Goal: Information Seeking & Learning: Learn about a topic

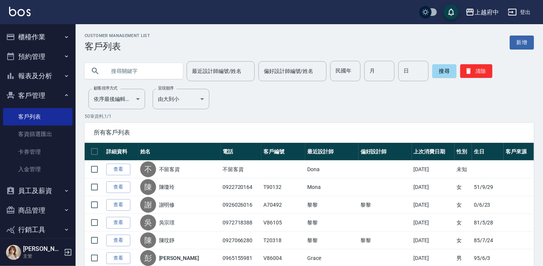
click at [133, 69] on input "text" at bounding box center [141, 71] width 71 height 20
type input "0"
type input "ㄔ"
type input "T81714"
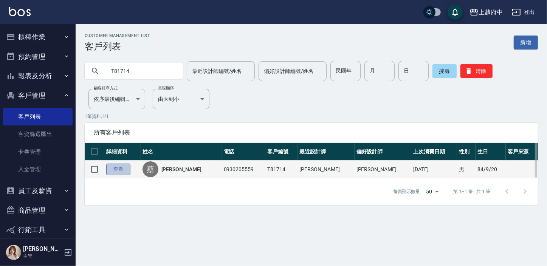
click at [120, 168] on link "查看" at bounding box center [118, 170] width 24 height 12
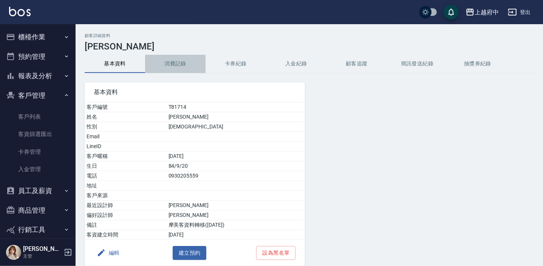
click at [178, 64] on button "消費記錄" at bounding box center [175, 64] width 60 height 18
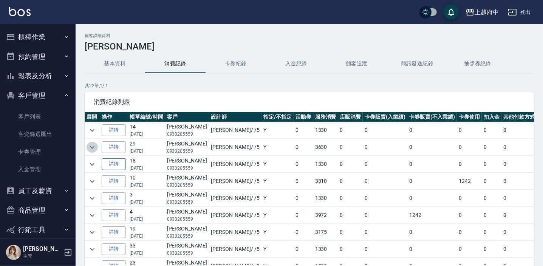
drag, startPoint x: 93, startPoint y: 147, endPoint x: 122, endPoint y: 166, distance: 35.2
click at [93, 147] on icon "expand row" at bounding box center [92, 147] width 5 height 3
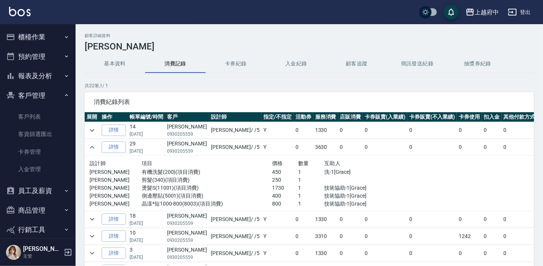
click at [115, 63] on button "基本資料" at bounding box center [115, 64] width 60 height 18
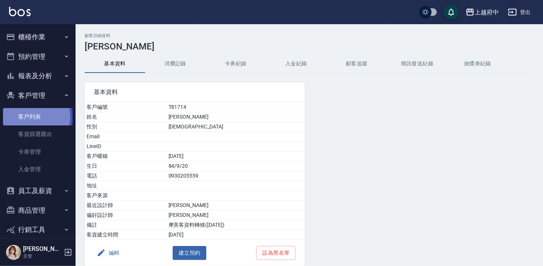
click at [32, 117] on link "客戶列表" at bounding box center [37, 116] width 69 height 17
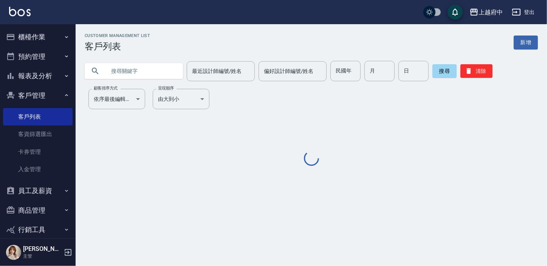
click at [138, 77] on input "text" at bounding box center [141, 71] width 71 height 20
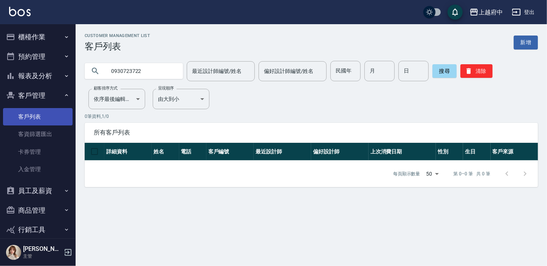
click at [40, 117] on link "客戶列表" at bounding box center [37, 116] width 69 height 17
drag, startPoint x: 151, startPoint y: 70, endPoint x: 53, endPoint y: 66, distance: 97.9
click at [57, 68] on div "上越府中 登出 櫃檯作業 打帳單 帳單列表 掛單列表 營業儀表板 現金收支登錄 材料自購登錄 每日結帳 排班表 現場電腦打卡 預約管理 預約管理 單日預約紀錄…" at bounding box center [273, 133] width 547 height 266
type input "0956966369"
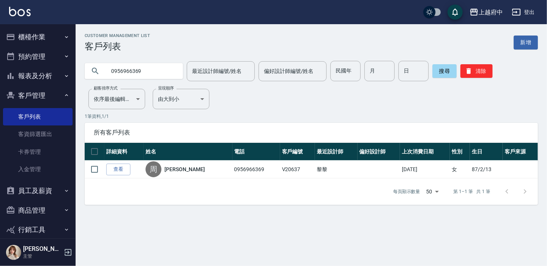
drag, startPoint x: 126, startPoint y: 165, endPoint x: 124, endPoint y: 170, distance: 5.3
click at [126, 165] on link "查看" at bounding box center [118, 170] width 24 height 12
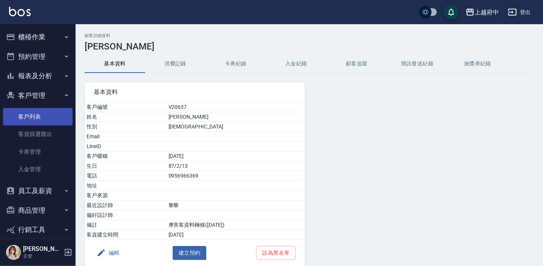
click at [30, 118] on link "客戶列表" at bounding box center [37, 116] width 69 height 17
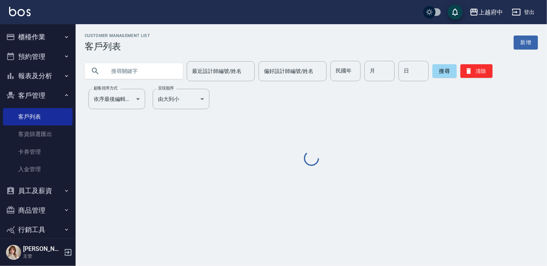
click at [124, 67] on input "text" at bounding box center [141, 71] width 71 height 20
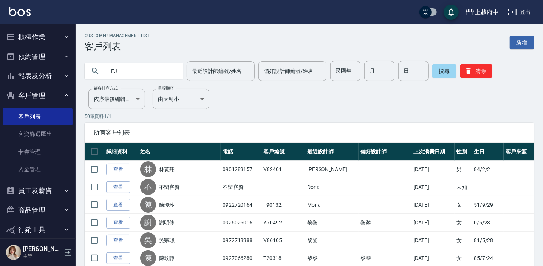
type input "E"
type input "郭承雯"
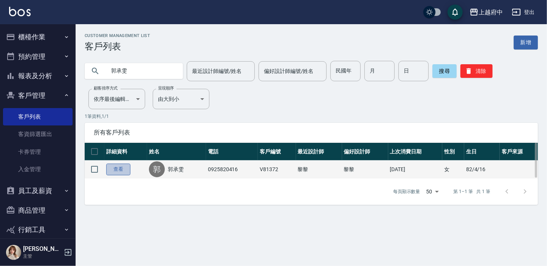
click at [120, 167] on link "查看" at bounding box center [118, 170] width 24 height 12
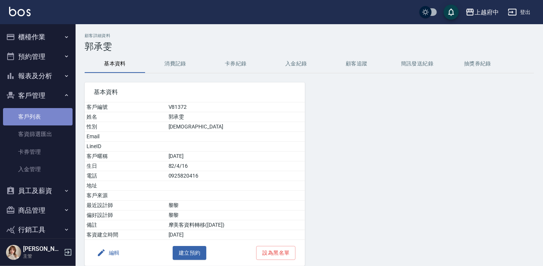
click at [40, 117] on link "客戶列表" at bounding box center [37, 116] width 69 height 17
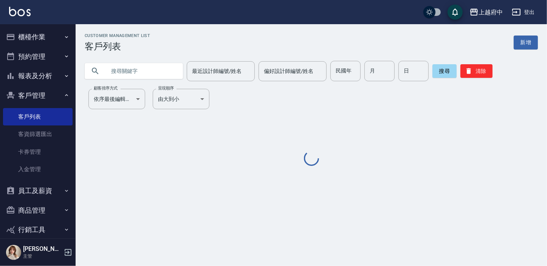
click at [124, 71] on input "text" at bounding box center [141, 71] width 71 height 20
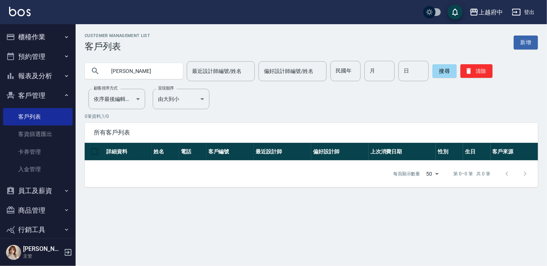
click at [117, 73] on input "[PERSON_NAME]" at bounding box center [141, 71] width 71 height 20
type input "[PERSON_NAME]"
click at [442, 74] on button "搜尋" at bounding box center [444, 71] width 24 height 14
drag, startPoint x: 137, startPoint y: 71, endPoint x: 88, endPoint y: 69, distance: 49.2
click at [89, 71] on div "[PERSON_NAME]" at bounding box center [134, 71] width 98 height 16
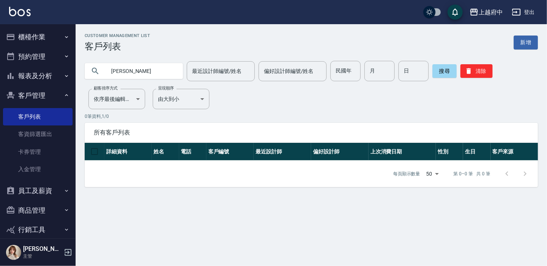
type input "[PERSON_NAME]"
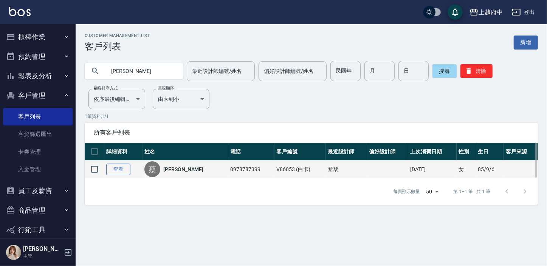
click at [123, 169] on link "查看" at bounding box center [118, 170] width 24 height 12
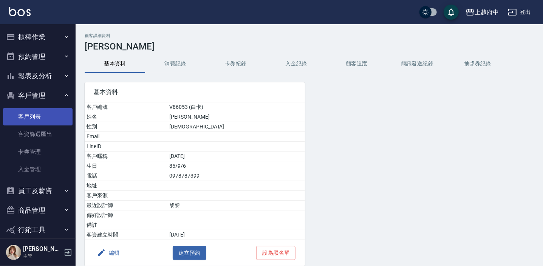
click at [33, 110] on link "客戶列表" at bounding box center [37, 116] width 69 height 17
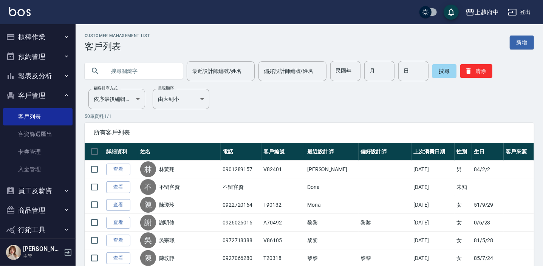
click at [134, 72] on input "text" at bounding box center [141, 71] width 71 height 20
type input "82347"
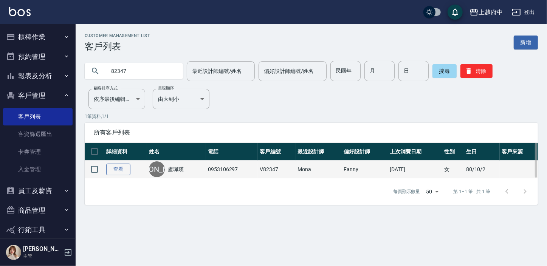
click at [122, 166] on link "查看" at bounding box center [118, 170] width 24 height 12
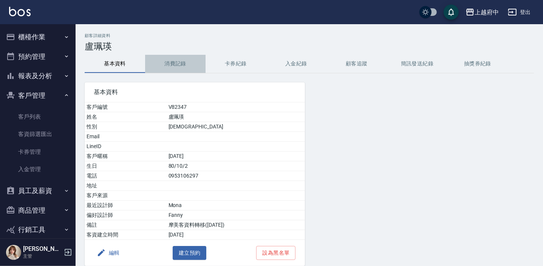
click at [173, 63] on button "消費記錄" at bounding box center [175, 64] width 60 height 18
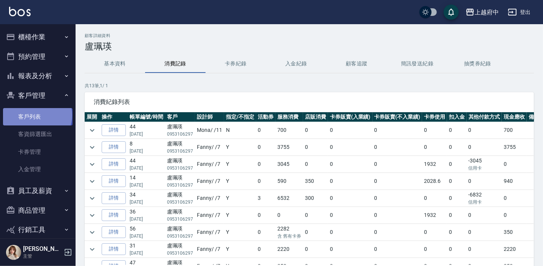
click at [37, 115] on link "客戶列表" at bounding box center [37, 116] width 69 height 17
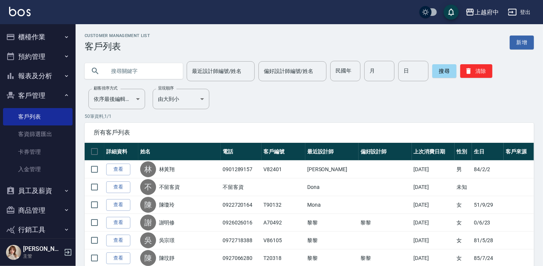
click at [135, 70] on input "text" at bounding box center [141, 71] width 71 height 20
type input "0"
type input "90747"
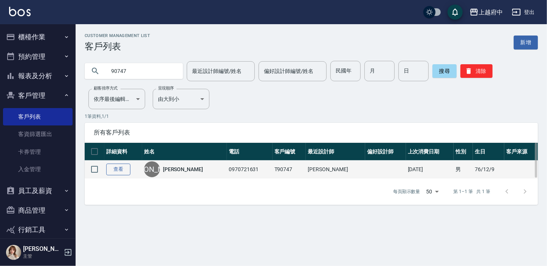
click at [113, 167] on link "查看" at bounding box center [118, 170] width 24 height 12
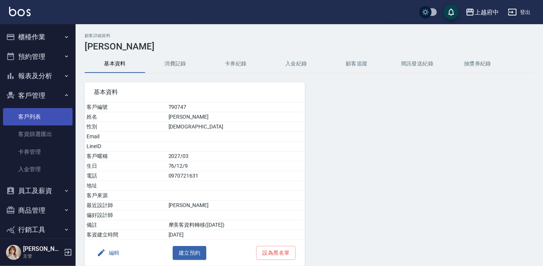
click at [36, 113] on link "客戶列表" at bounding box center [37, 116] width 69 height 17
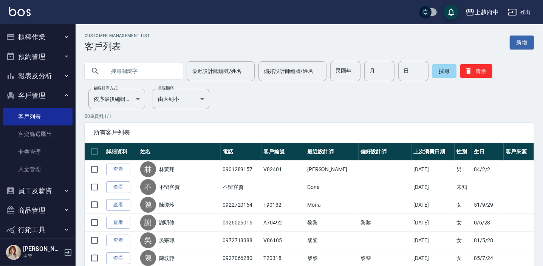
click at [127, 72] on input "text" at bounding box center [141, 71] width 71 height 20
type input "0987079828"
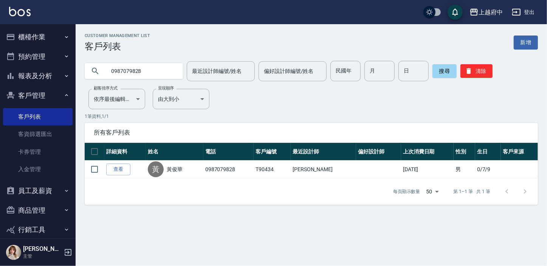
drag, startPoint x: 112, startPoint y: 168, endPoint x: 115, endPoint y: 171, distance: 4.0
click at [112, 168] on link "查看" at bounding box center [118, 170] width 24 height 12
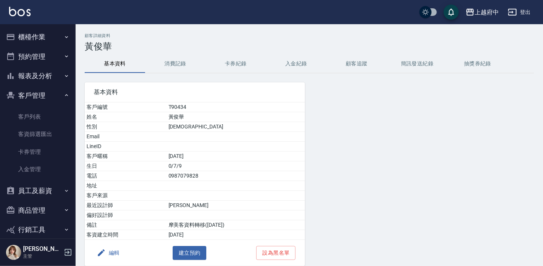
click at [268, 67] on button "入金紀錄" at bounding box center [296, 64] width 60 height 18
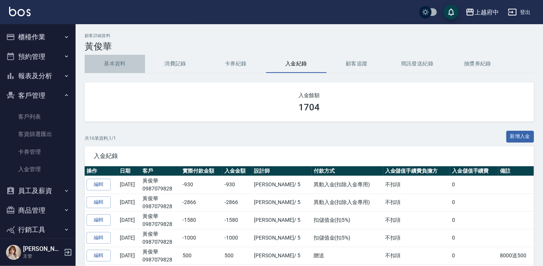
click at [101, 64] on button "基本資料" at bounding box center [115, 64] width 60 height 18
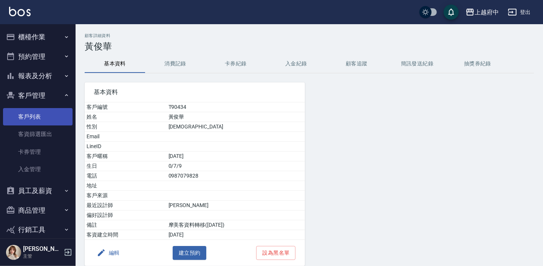
click at [28, 119] on link "客戶列表" at bounding box center [37, 116] width 69 height 17
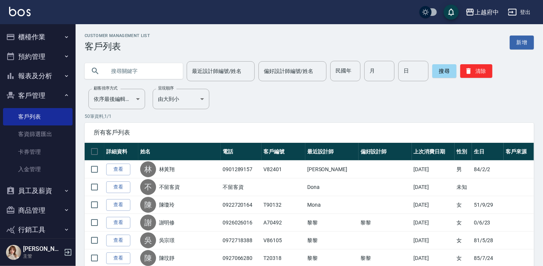
click at [143, 68] on input "text" at bounding box center [141, 71] width 71 height 20
type input "0980119495"
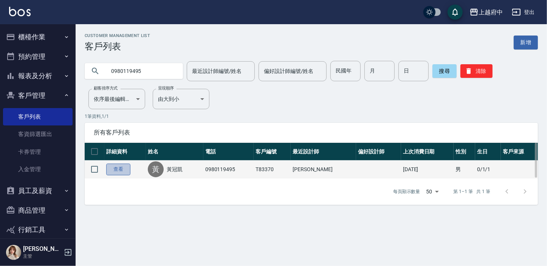
click at [125, 167] on link "查看" at bounding box center [118, 170] width 24 height 12
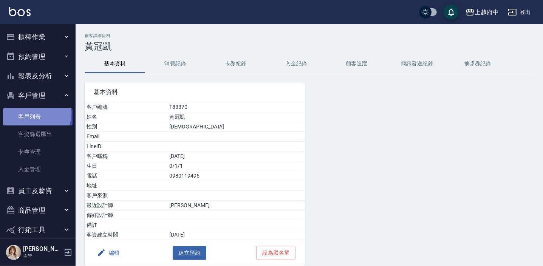
click at [35, 113] on link "客戶列表" at bounding box center [37, 116] width 69 height 17
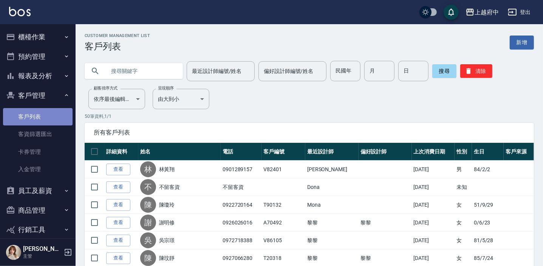
click at [43, 117] on link "客戶列表" at bounding box center [37, 116] width 69 height 17
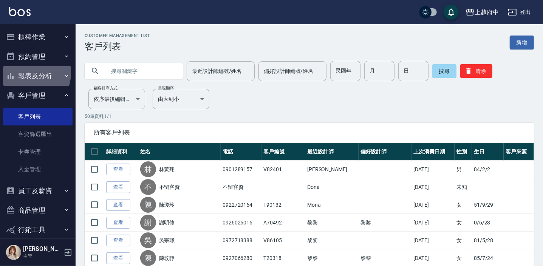
click at [26, 73] on button "報表及分析" at bounding box center [37, 76] width 69 height 20
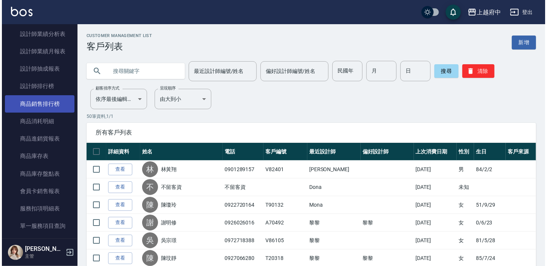
scroll to position [206, 0]
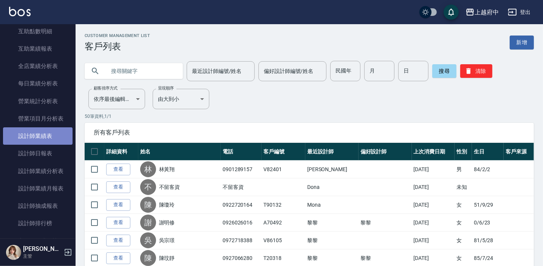
click at [38, 132] on link "設計師業績表" at bounding box center [37, 135] width 69 height 17
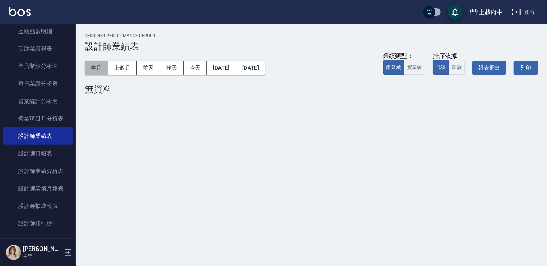
click at [103, 70] on button "本月" at bounding box center [96, 68] width 23 height 14
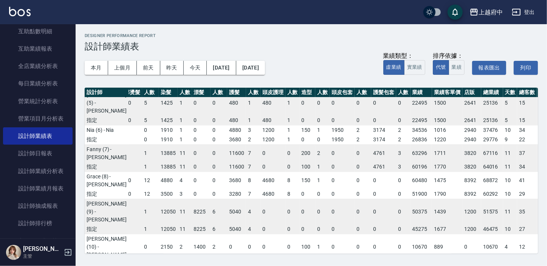
scroll to position [309, 114]
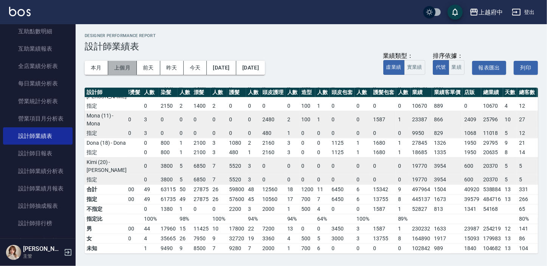
click at [108, 71] on button "上個月" at bounding box center [122, 68] width 29 height 14
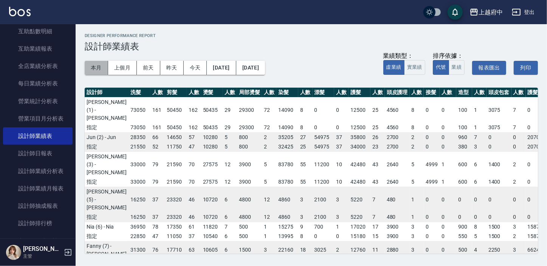
click at [91, 68] on button "本月" at bounding box center [96, 68] width 23 height 14
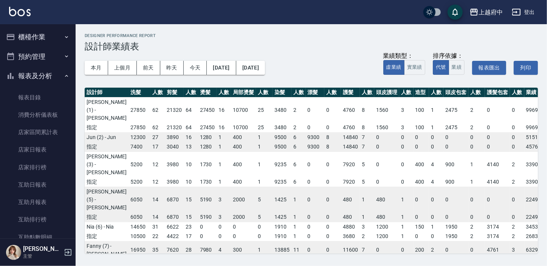
click at [36, 78] on button "報表及分析" at bounding box center [37, 76] width 69 height 20
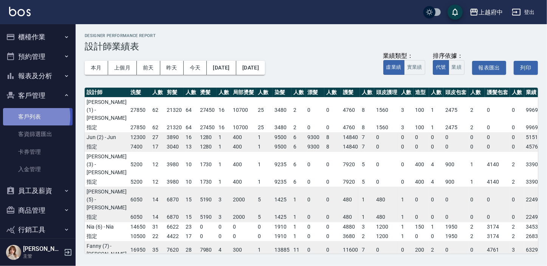
click at [28, 117] on link "客戶列表" at bounding box center [37, 116] width 69 height 17
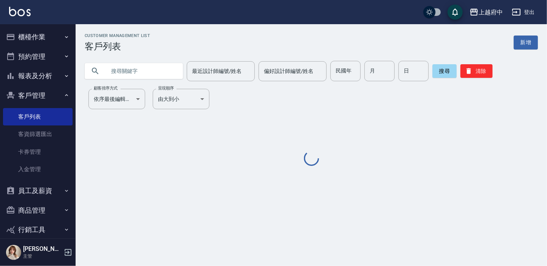
click at [153, 71] on input "text" at bounding box center [141, 71] width 71 height 20
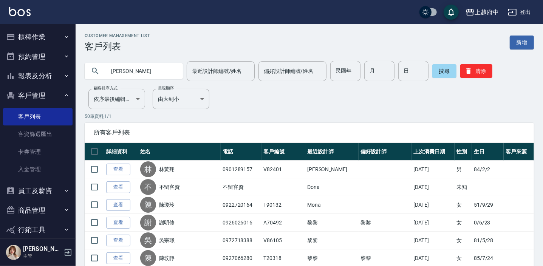
type input "[PERSON_NAME]"
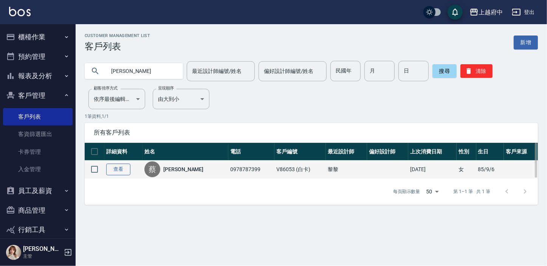
click at [118, 170] on link "查看" at bounding box center [118, 170] width 24 height 12
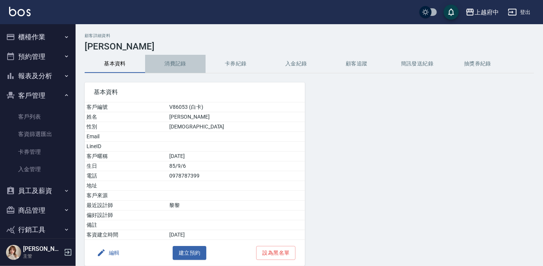
click at [175, 62] on button "消費記錄" at bounding box center [175, 64] width 60 height 18
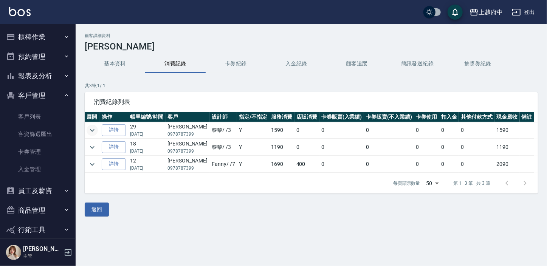
click at [94, 128] on icon "expand row" at bounding box center [92, 130] width 9 height 9
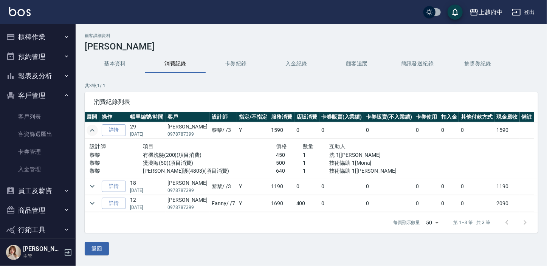
click at [90, 187] on icon "expand row" at bounding box center [92, 186] width 9 height 9
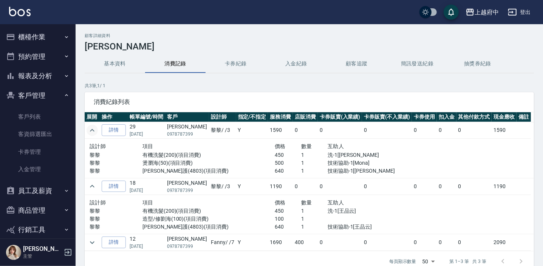
scroll to position [34, 0]
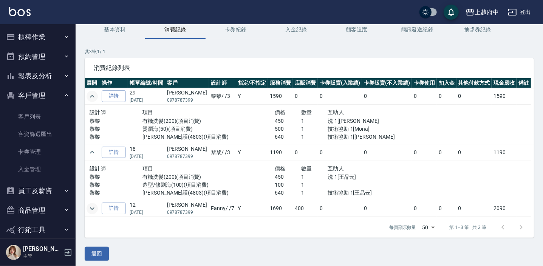
click at [93, 208] on icon "expand row" at bounding box center [92, 208] width 9 height 9
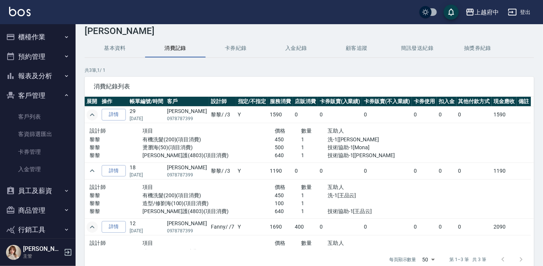
scroll to position [0, 0]
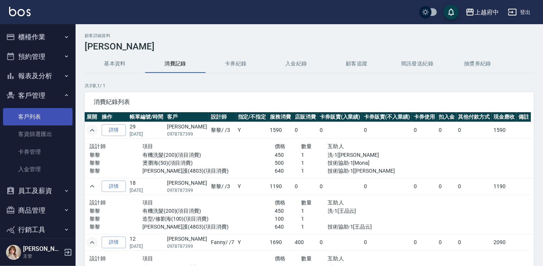
drag, startPoint x: 30, startPoint y: 116, endPoint x: 33, endPoint y: 123, distance: 8.0
click at [30, 115] on link "客戶列表" at bounding box center [37, 116] width 69 height 17
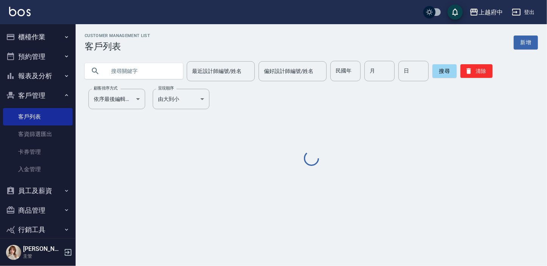
click at [130, 70] on input "text" at bounding box center [141, 71] width 71 height 20
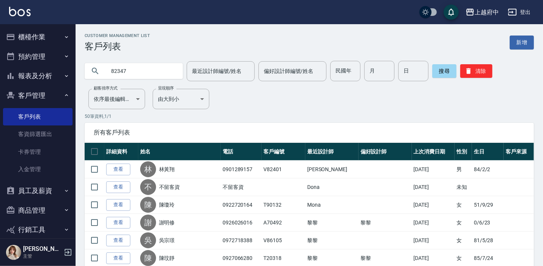
type input "82347"
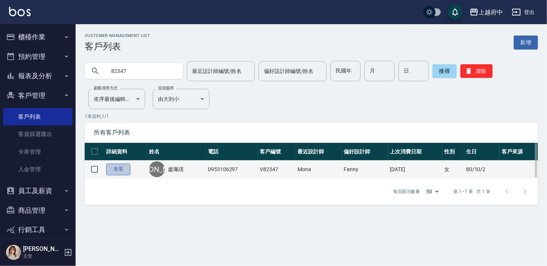
click at [116, 174] on link "查看" at bounding box center [118, 170] width 24 height 12
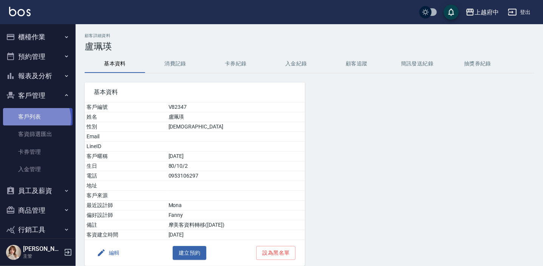
click at [36, 119] on link "客戶列表" at bounding box center [37, 116] width 69 height 17
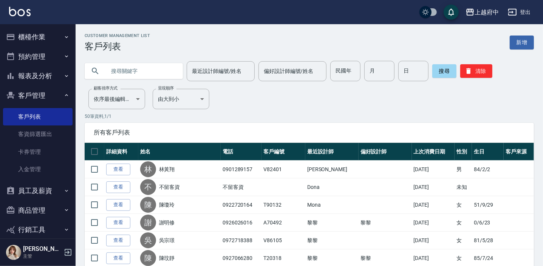
click at [131, 66] on input "text" at bounding box center [141, 71] width 71 height 20
type input "82347"
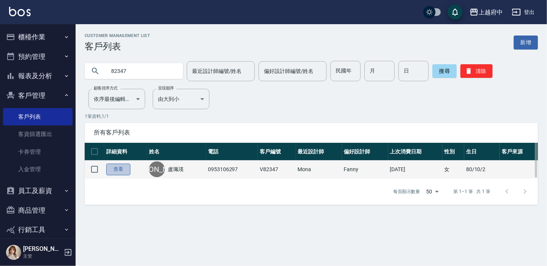
click at [125, 173] on link "查看" at bounding box center [118, 170] width 24 height 12
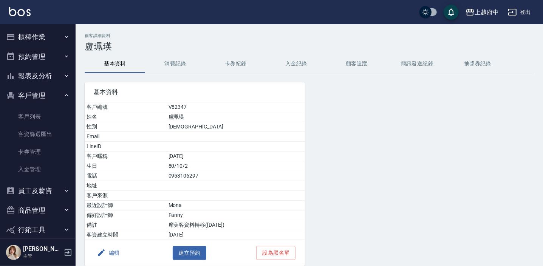
drag, startPoint x: 179, startPoint y: 64, endPoint x: 173, endPoint y: 77, distance: 13.7
click at [179, 64] on button "消費記錄" at bounding box center [175, 64] width 60 height 18
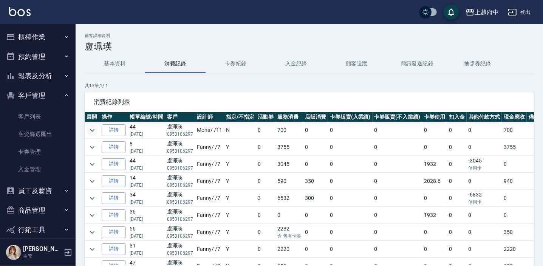
click at [96, 132] on icon "expand row" at bounding box center [92, 130] width 9 height 9
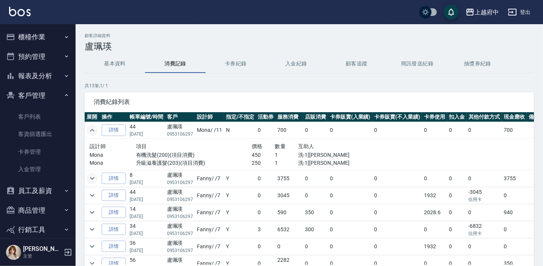
click at [89, 181] on icon "expand row" at bounding box center [92, 178] width 9 height 9
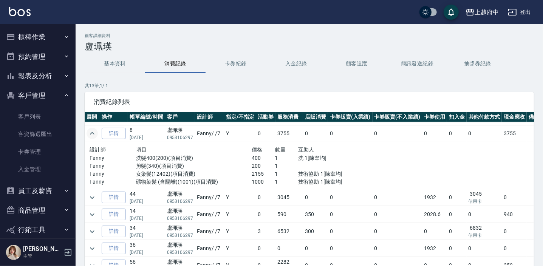
scroll to position [68, 0]
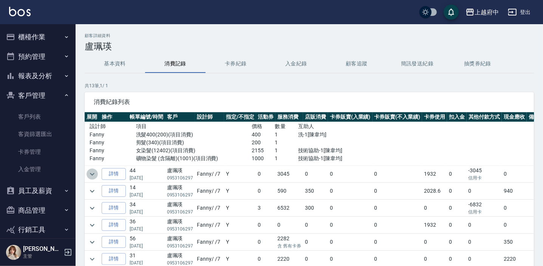
click at [93, 170] on icon "expand row" at bounding box center [92, 174] width 9 height 9
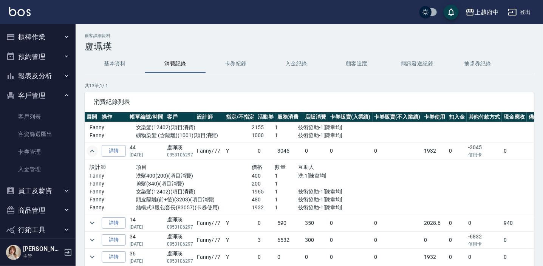
scroll to position [103, 0]
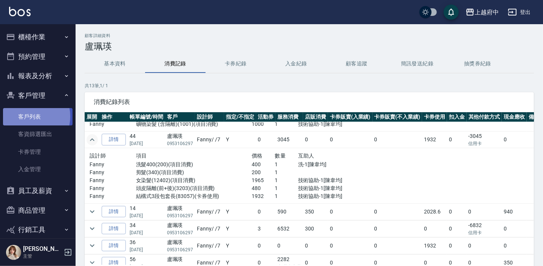
click at [27, 116] on link "客戶列表" at bounding box center [37, 116] width 69 height 17
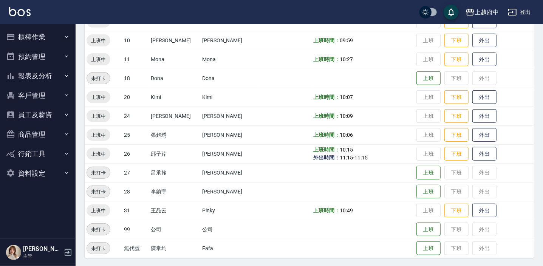
scroll to position [243, 0]
